Goal: Task Accomplishment & Management: Manage account settings

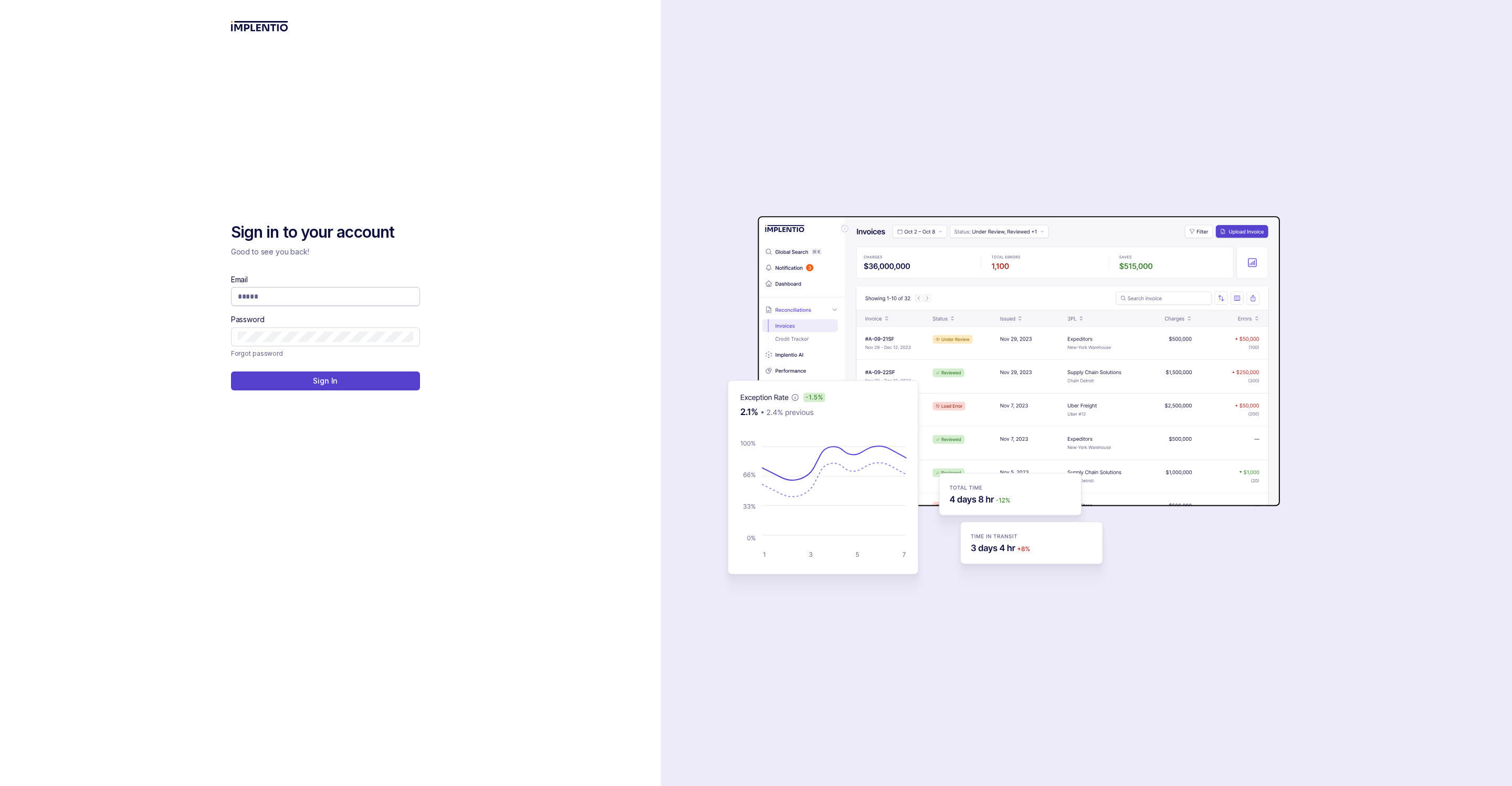
click at [304, 292] on input "Email" at bounding box center [325, 296] width 175 height 10
type input "**********"
